Goal: Task Accomplishment & Management: Use online tool/utility

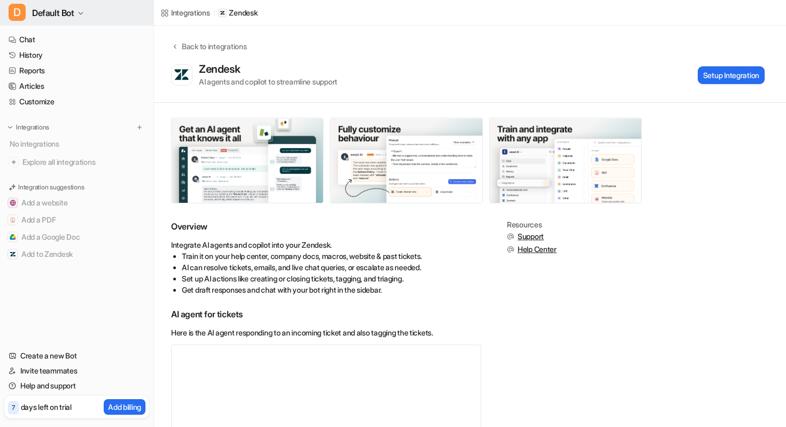
click at [60, 13] on span "Default Bot" at bounding box center [53, 12] width 42 height 15
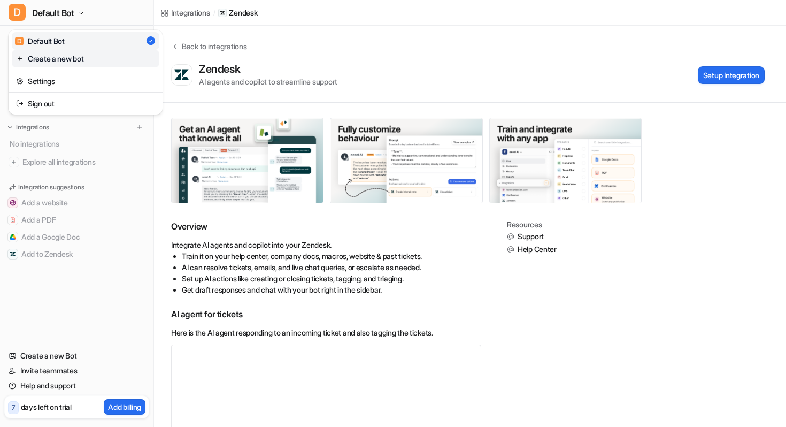
click at [80, 59] on link "Create a new bot" at bounding box center [86, 59] width 148 height 18
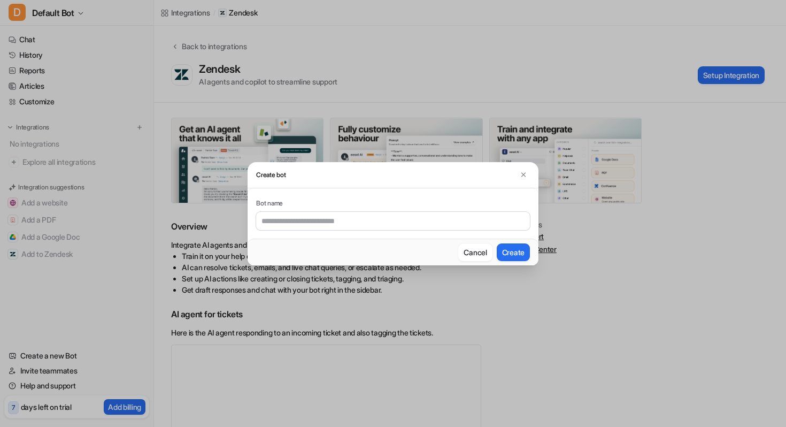
click at [269, 28] on div "Create bot Bot name Cancel Create" at bounding box center [393, 213] width 308 height 427
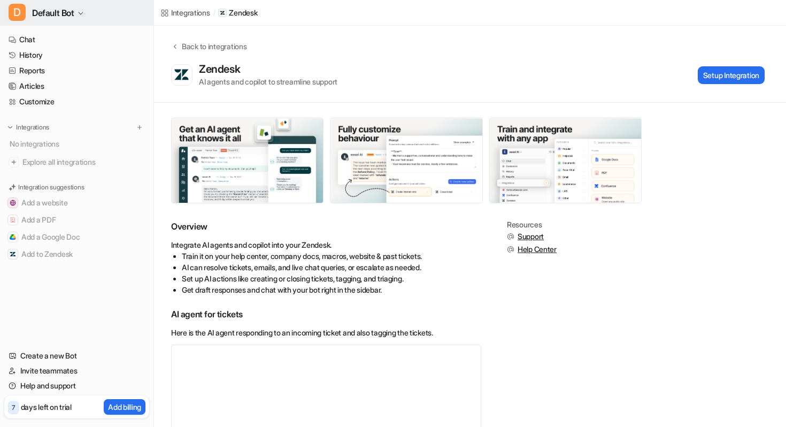
click at [73, 21] on button "D Default Bot" at bounding box center [76, 13] width 153 height 26
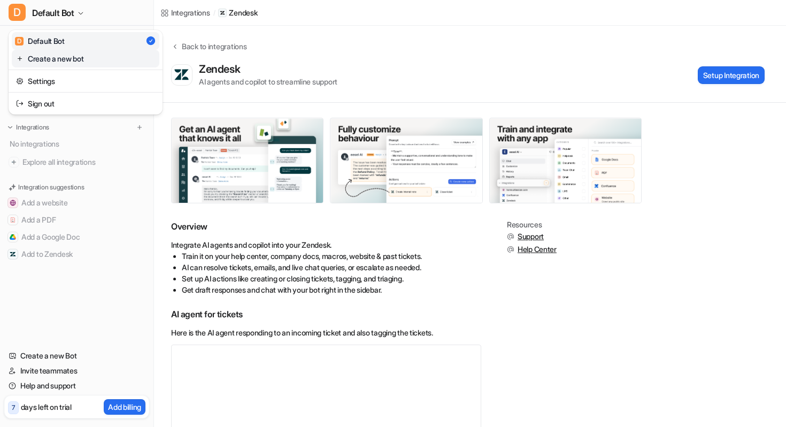
click at [66, 59] on link "Create a new bot" at bounding box center [86, 59] width 148 height 18
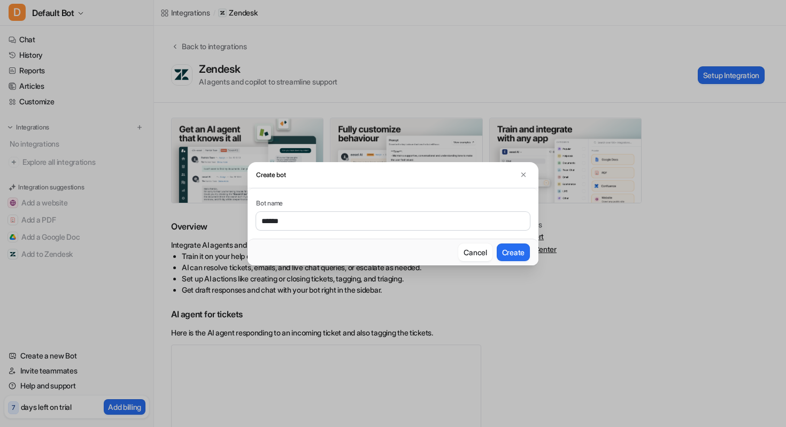
type input "******"
click at [497, 243] on button "Create" at bounding box center [513, 252] width 33 height 18
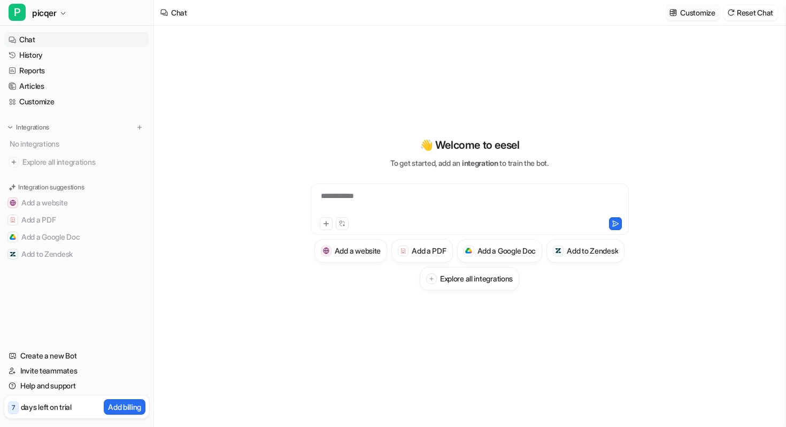
click at [687, 19] on button "Customize" at bounding box center [692, 13] width 53 height 16
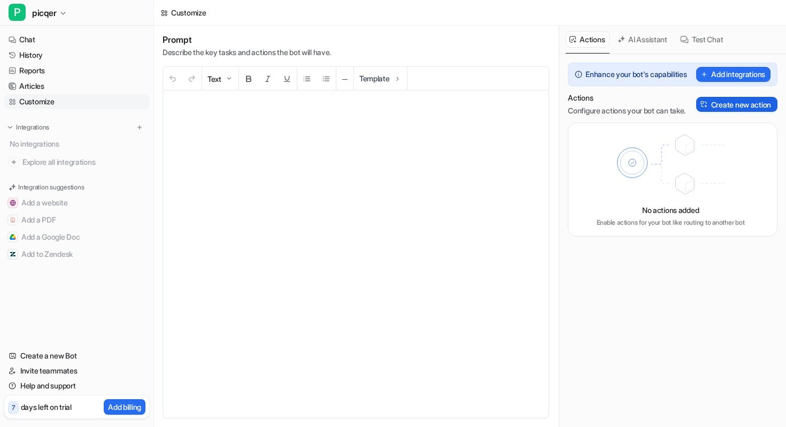
click at [727, 111] on button "Create new action" at bounding box center [736, 104] width 81 height 15
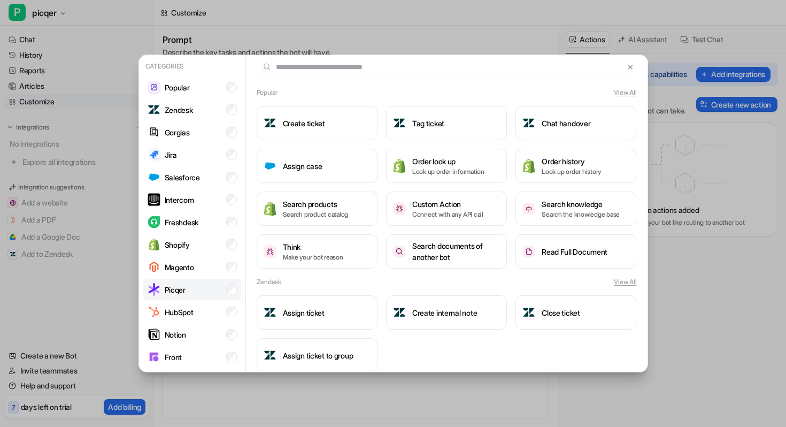
click at [197, 289] on li "Picqer" at bounding box center [192, 288] width 98 height 21
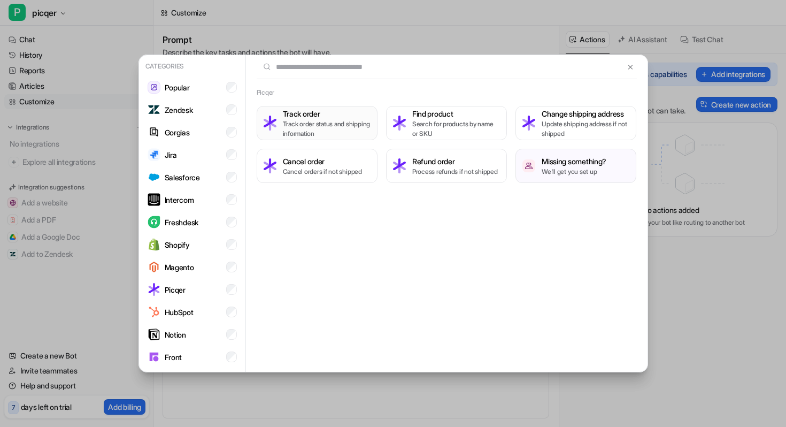
click at [326, 128] on p "Track order status and shipping information" at bounding box center [327, 128] width 88 height 19
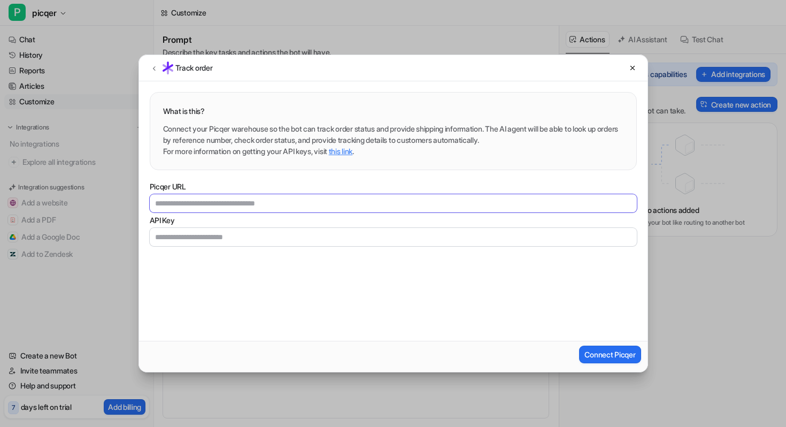
click at [299, 199] on input "Picqer URL" at bounding box center [393, 203] width 487 height 18
type input "**********"
click at [223, 229] on input "API Key" at bounding box center [393, 237] width 487 height 18
type input "**********"
click at [603, 357] on button "Connect Picqer" at bounding box center [609, 354] width 61 height 18
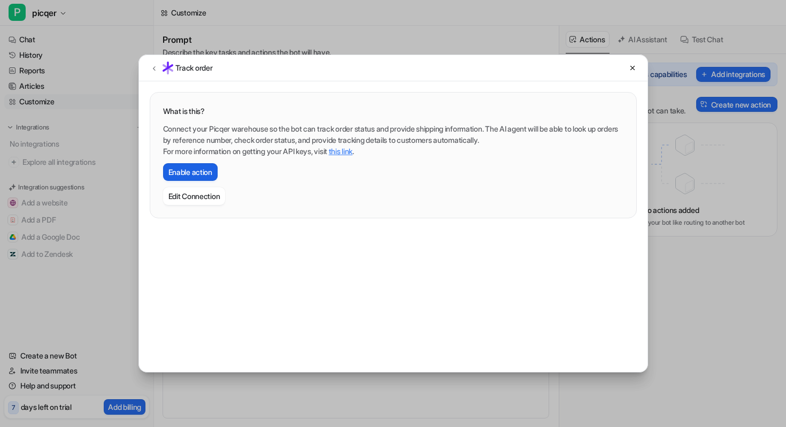
click at [188, 168] on button "Enable action" at bounding box center [190, 172] width 55 height 18
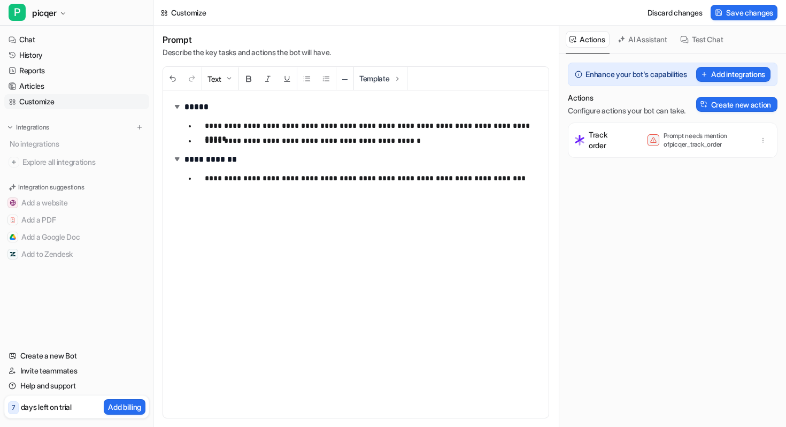
click at [380, 172] on p "**********" at bounding box center [372, 178] width 335 height 13
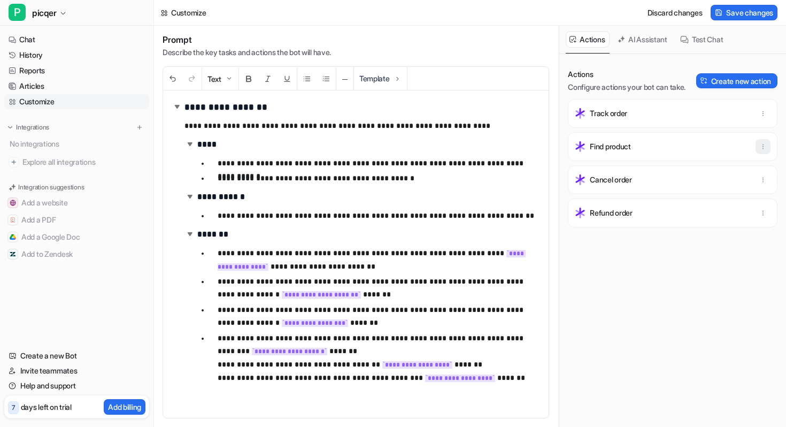
click at [764, 145] on icon "button" at bounding box center [762, 146] width 7 height 7
click at [738, 163] on button "Delete" at bounding box center [710, 170] width 115 height 20
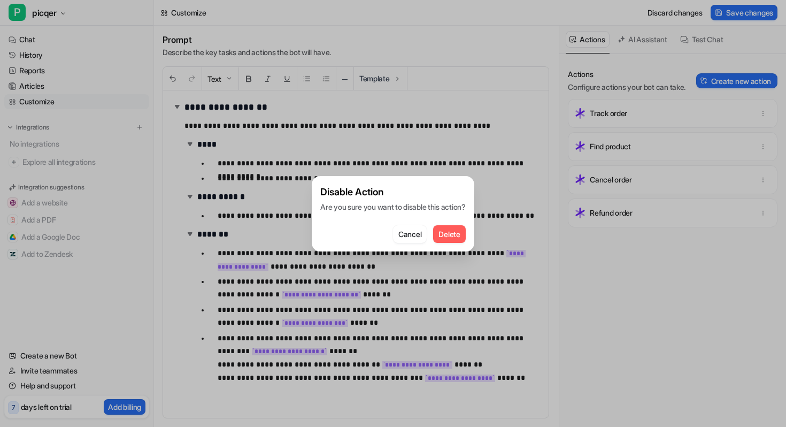
click at [465, 238] on button "Delete" at bounding box center [449, 234] width 32 height 18
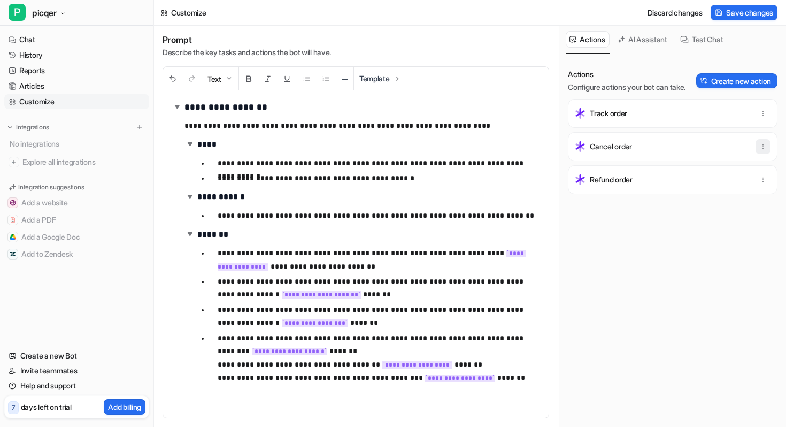
click at [759, 146] on icon "button" at bounding box center [762, 146] width 7 height 7
click at [699, 172] on button "Delete" at bounding box center [710, 170] width 115 height 20
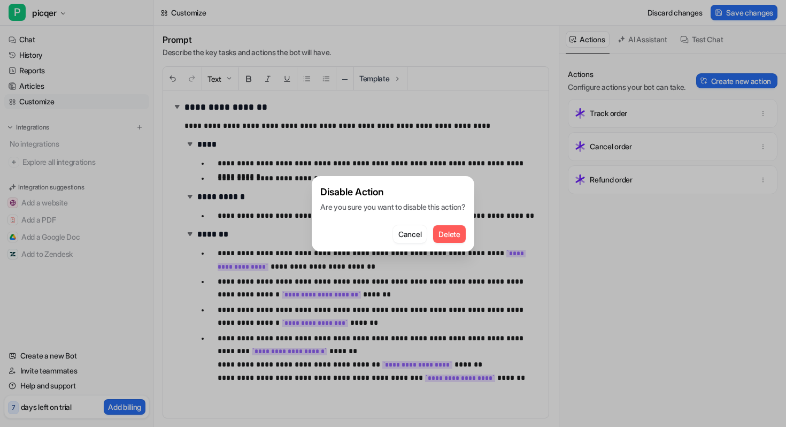
click at [451, 232] on span "Delete" at bounding box center [448, 233] width 21 height 11
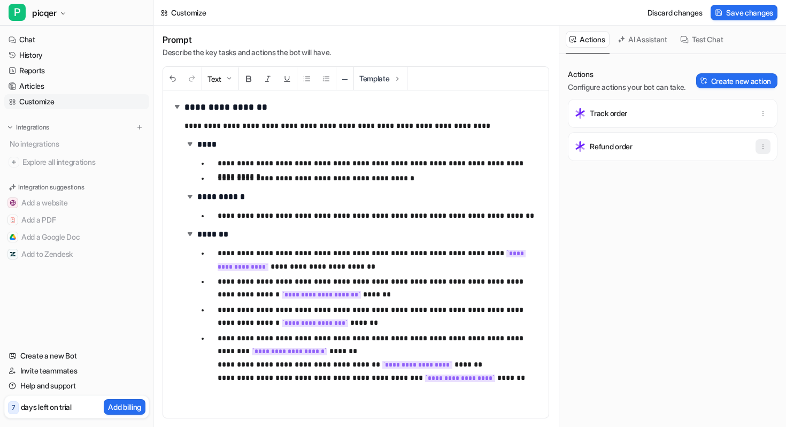
click at [759, 143] on icon "button" at bounding box center [762, 146] width 7 height 7
click at [716, 170] on button "Delete" at bounding box center [710, 170] width 115 height 20
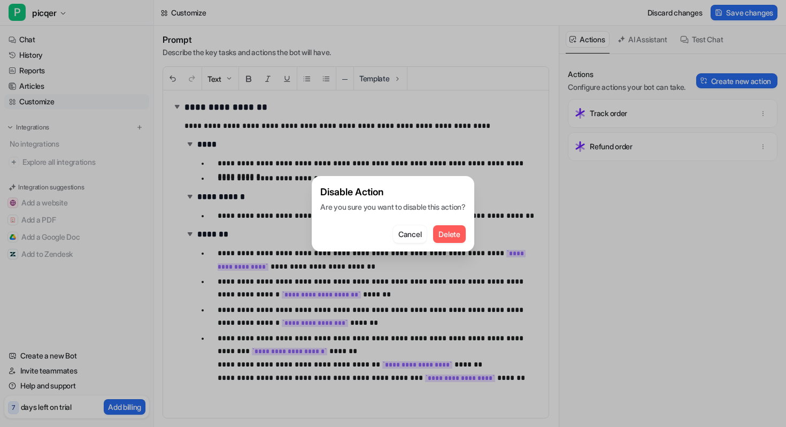
click at [459, 236] on span "Delete" at bounding box center [448, 233] width 21 height 11
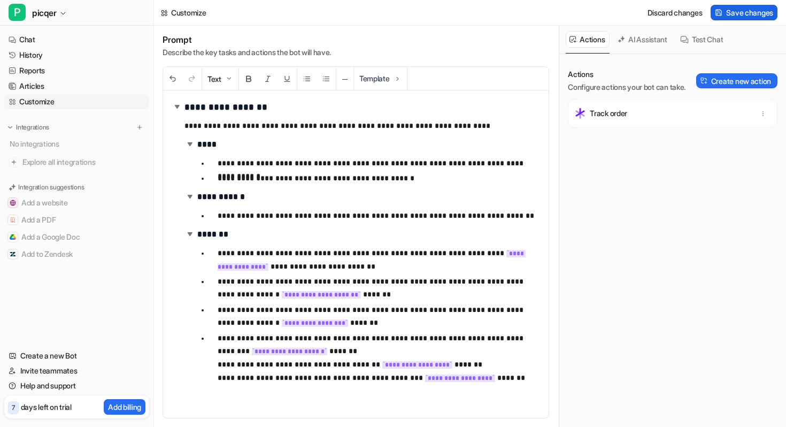
click at [758, 9] on span "Save changes" at bounding box center [749, 12] width 47 height 11
click at [698, 43] on button "Test Chat" at bounding box center [701, 39] width 51 height 17
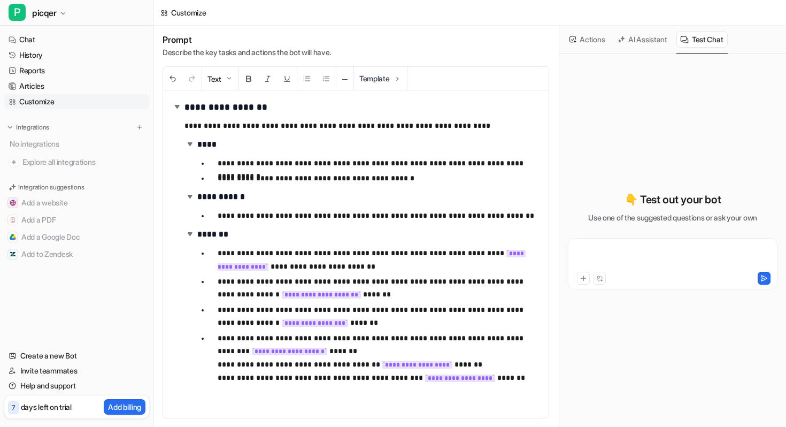
click at [607, 252] on div at bounding box center [672, 257] width 204 height 25
